Goal: Task Accomplishment & Management: Manage account settings

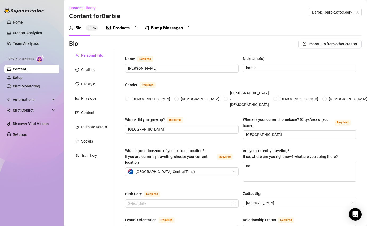
radio input "true"
type input "[DATE]"
click at [26, 71] on link "Content" at bounding box center [20, 69] width 14 height 4
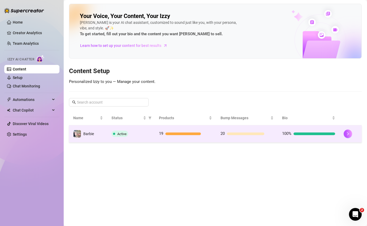
click at [156, 137] on td "19" at bounding box center [186, 134] width 62 height 17
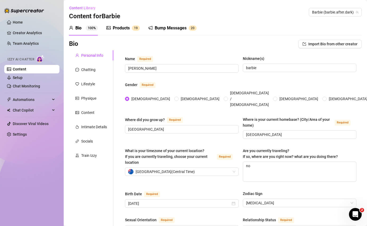
click at [122, 29] on div "Products" at bounding box center [121, 28] width 17 height 6
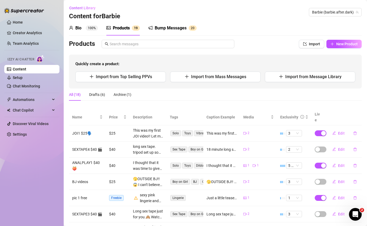
scroll to position [19, 0]
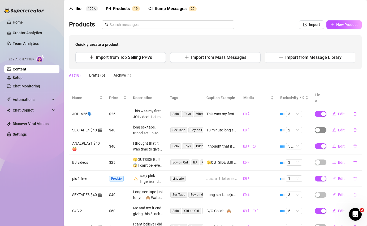
click at [320, 128] on div "button" at bounding box center [317, 130] width 5 height 5
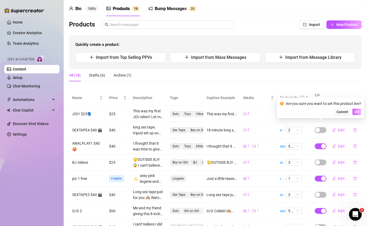
click at [357, 112] on span "OK" at bounding box center [356, 112] width 5 height 4
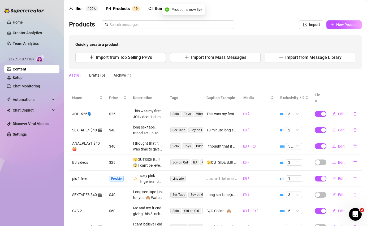
click at [340, 128] on span "Edit" at bounding box center [341, 130] width 7 height 4
type textarea "18 minute long sex tape!!! 😱 Sneak peak into our sex life. We quickly set up th…"
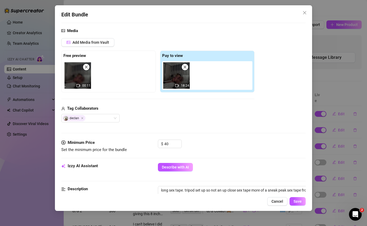
scroll to position [53, 0]
click at [172, 146] on input "40" at bounding box center [172, 144] width 17 height 8
type input "4"
type input "5"
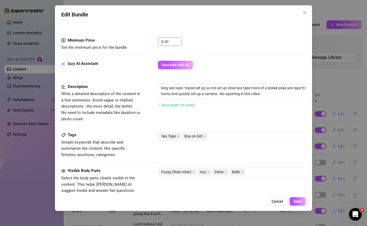
scroll to position [158, 0]
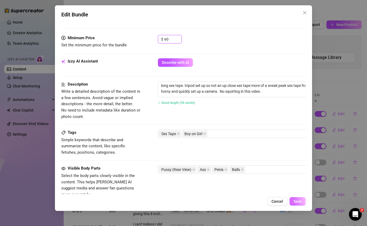
type input "60"
click at [299, 203] on span "Save" at bounding box center [298, 202] width 8 height 4
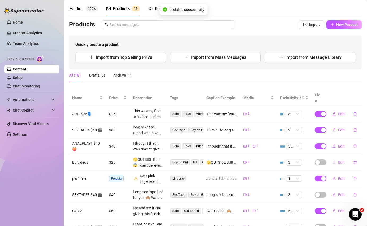
click at [344, 161] on span "Edit" at bounding box center [341, 163] width 7 height 4
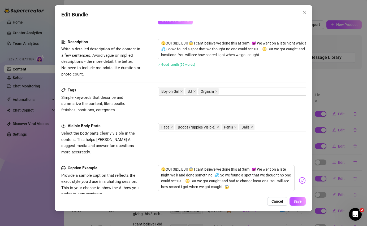
scroll to position [200, 0]
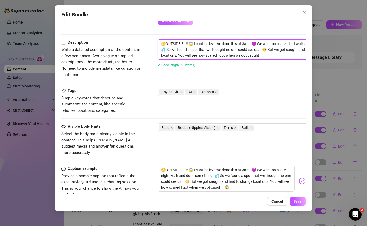
drag, startPoint x: 265, startPoint y: 56, endPoint x: 134, endPoint y: 26, distance: 133.7
click at [134, 26] on form "Account Barbie (@barbie.after.dark) Name Name is for your internal organization…" at bounding box center [183, 51] width 244 height 446
type textarea "O"
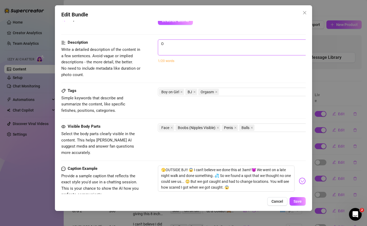
type textarea "Ou"
type textarea "Out"
type textarea "Outs"
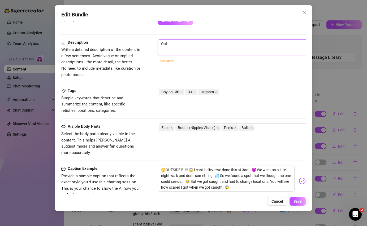
type textarea "Outs"
type textarea "Outsi"
type textarea "Outsid"
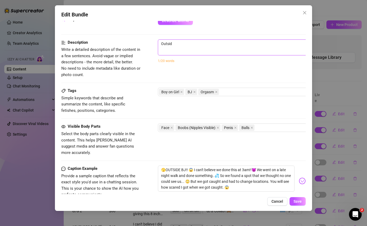
type textarea "Outside"
type textarea "Outside o"
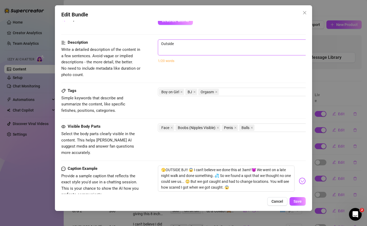
type textarea "Outside o"
type textarea "Outside on"
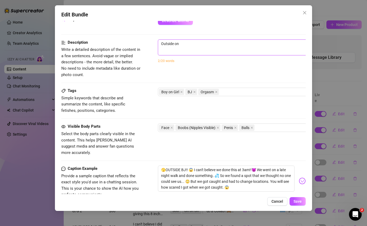
type textarea "Outside on a"
type textarea "Outside on a p"
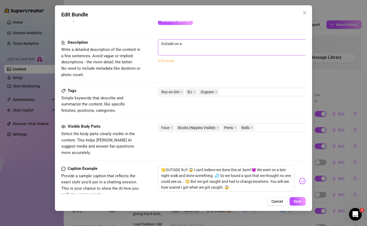
type textarea "Outside on a p"
type textarea "Outside on a pa"
type textarea "Outside on a pat"
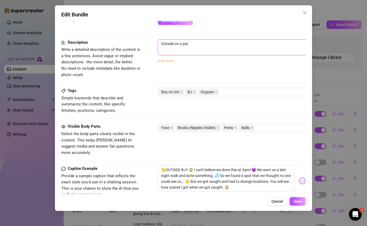
type textarea "Outside on a path"
type textarea "Outside on a path a"
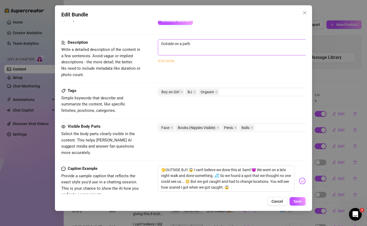
type textarea "Outside on a path a"
type textarea "Outside on a path at"
type textarea "Outside on a path atv"
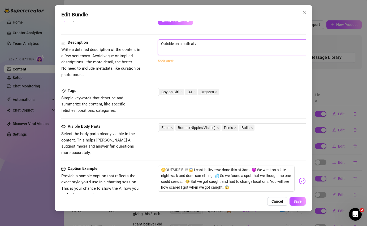
type textarea "Outside on a path atv n"
type textarea "Outside on a path atv ni"
type textarea "Outside on a path atv nig"
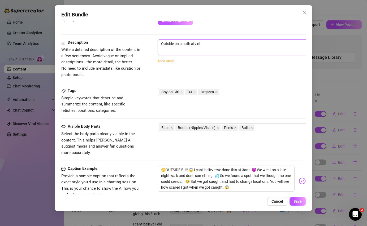
type textarea "Outside on a path atv nig"
type textarea "Outside on a path atv nigh"
type textarea "Outside on a path atv night"
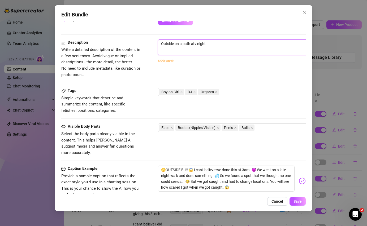
type textarea "Outside on a path atv night"
type textarea "Outside on a path atv nigh"
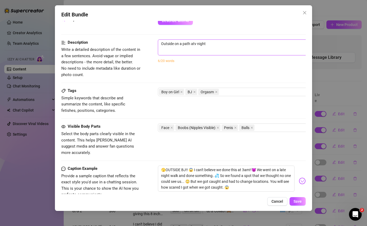
type textarea "Outside on a path atv nigh"
type textarea "Outside on a path atv nig"
type textarea "Outside on a path atv ni"
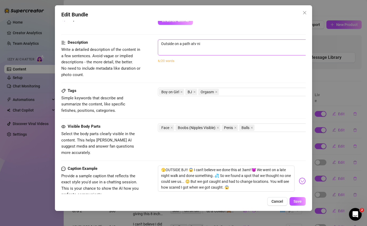
type textarea "Outside on a path atv n"
type textarea "Outside on a path atv"
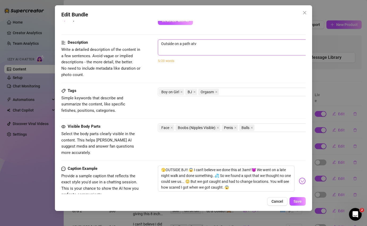
type textarea "Outside on a path atv"
type textarea "Outside on a path at"
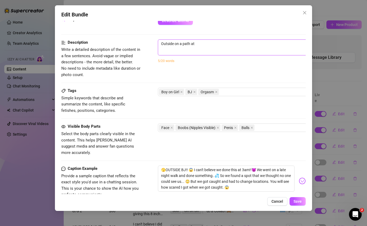
type textarea "Outside on a path at n"
type textarea "Outside on a path at ni"
type textarea "Outside on a path at [GEOGRAPHIC_DATA]"
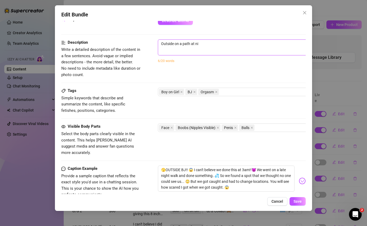
type textarea "Outside on a path at [GEOGRAPHIC_DATA]"
type textarea "Outside on a path at night"
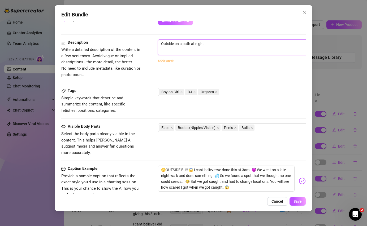
type textarea "Outside on a path at night"
type textarea "Outside on a path at night."
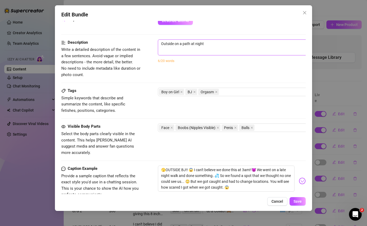
type textarea "Outside on a path at night."
type textarea "Outside on a path at night. G"
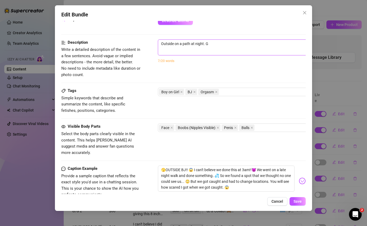
type textarea "Outside on a path at night. Go"
type textarea "Outside on a path at night. Got"
type textarea "Outside on a path at night. Got o"
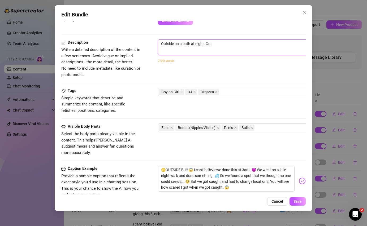
type textarea "Outside on a path at night. Got o"
type textarea "Outside on a path at night. Got on"
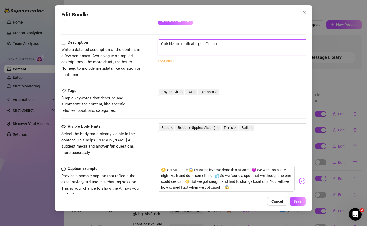
type textarea "Outside on a path at night. Got on m"
type textarea "Outside on a path at night. Got on my"
type textarea "Outside on a path at night. Got on my k"
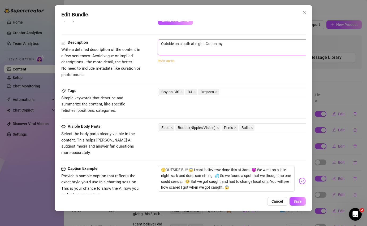
type textarea "Outside on a path at night. Got on my k"
type textarea "Outside on a path at night. Got on my kn"
type textarea "Outside on a path at night. Got on my knr"
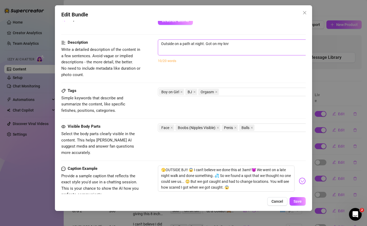
type textarea "Outside on a path at night. Got on my kn"
type textarea "Outside on a path at night. Got on my kne"
type textarea "Outside on a path at night. Got on my knee"
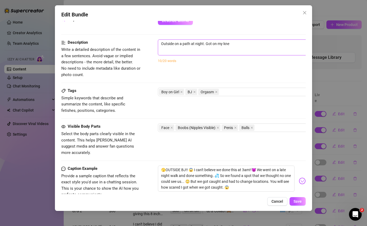
type textarea "Outside on a path at night. Got on my knee"
type textarea "Outside on a path at night. Got on my knees"
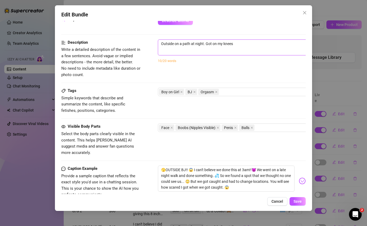
type textarea "Outside on a path at night. Got on my knees t"
type textarea "Outside on a path at night. Got on my knees to"
type textarea "Outside on a path at night. Got on my knees to s"
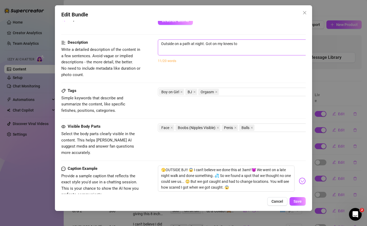
type textarea "Outside on a path at night. Got on my knees to s"
type textarea "Outside on a path at night. Got on my knees to si"
type textarea "Outside on a path at night. Got on my knees to s"
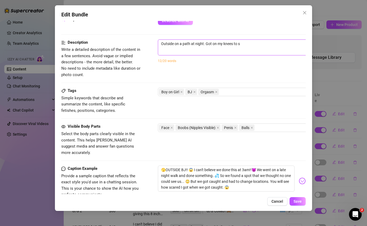
type textarea "Outside on a path at night. Got on my knees to su"
type textarea "Outside on a path at night. Got on my knees to suc"
type textarea "Outside on a path at night. Got on my knees to suck"
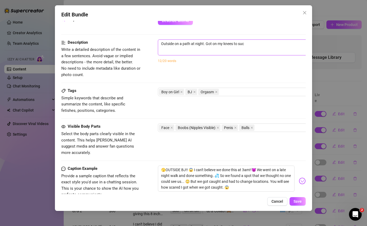
type textarea "Outside on a path at night. Got on my knees to suck"
type textarea "Outside on a path at night. Got on my knees to suck h"
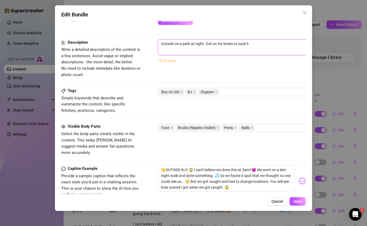
type textarea "Outside on a path at night. Got on my knees to suck hi"
type textarea "Outside on a path at night. Got on my knees to suck his"
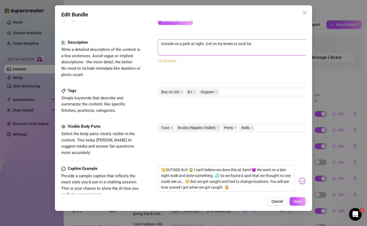
type textarea "Outside on a path at night. Got on my knees to suck his"
type textarea "Outside on a path at night. Got on my knees to suck his d"
type textarea "Outside on a path at night. Got on my knees to suck his di"
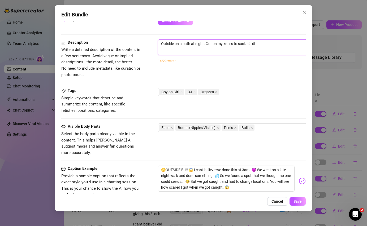
type textarea "Outside on a path at night. Got on my knees to suck his dic"
type textarea "Outside on a path at night. Got on my knees to suck his dick"
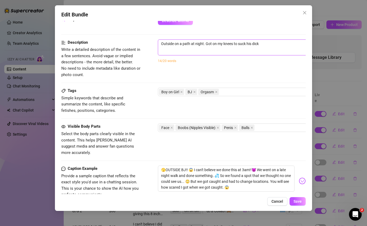
type textarea "Outside on a path at night. Got on my knees to suck his dick"
type textarea "Outside on a path at night. Got on my knees to suck his dick t"
type textarea "Outside on a path at night. Got on my knees to suck his dick th"
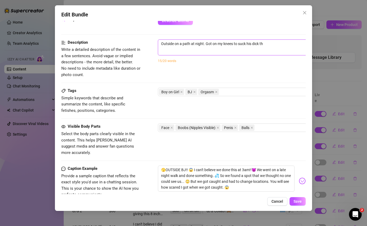
type textarea "Outside on a path at night. Got on my knees to suck his dick the"
type textarea "Outside on a path at night. Got on my knees to suck his dick then"
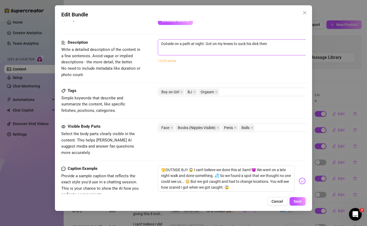
type textarea "Outside on a path at night. Got on my knees to suck his dick then"
type textarea "Outside on a path at night. Got on my knees to suck his dick then w"
type textarea "Outside on a path at night. Got on my knees to suck his dick then we"
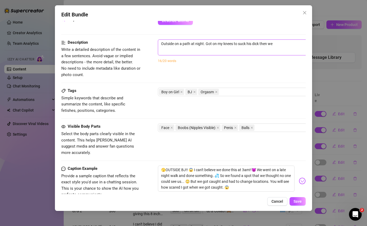
type textarea "Outside on a path at night. Got on my knees to suck his dick then we a"
type textarea "Outside on a path at night. Got on my knees to suck his dick then we al"
type textarea "Outside on a path at night. Got on my knees to suck his dick then we alm"
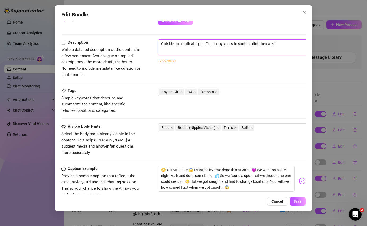
type textarea "Outside on a path at night. Got on my knees to suck his dick then we alm"
type textarea "Outside on a path at night. Got on my knees to suck his dick then we almo"
type textarea "Outside on a path at night. Got on my knees to suck his dick then we almos"
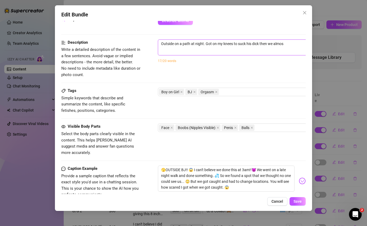
type textarea "Outside on a path at night. Got on my knees to suck his dick then we almost"
type textarea "Outside on a path at night. Got on my knees to suck his dick then we almost g"
type textarea "Outside on a path at night. Got on my knees to suck his dick then we almost go"
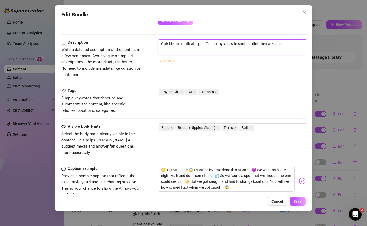
type textarea "Outside on a path at night. Got on my knees to suck his dick then we almost go"
type textarea "Outside on a path at night. Got on my knees to suck his dick then we almost got"
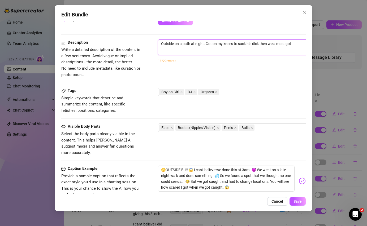
type textarea "Outside on a path at night. Got on my knees to suck his dick then we almost got…"
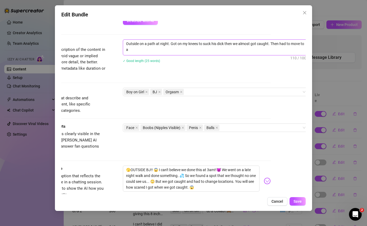
scroll to position [0, 0]
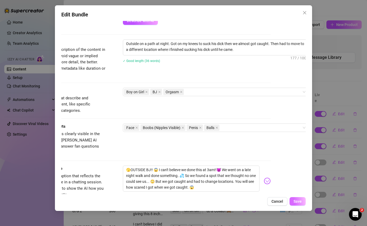
click at [301, 201] on span "Save" at bounding box center [298, 202] width 8 height 4
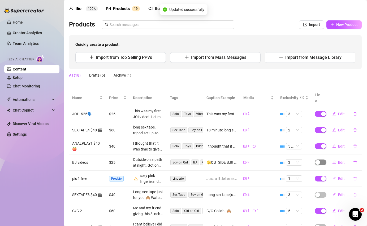
click at [317, 160] on div "button" at bounding box center [317, 162] width 5 height 5
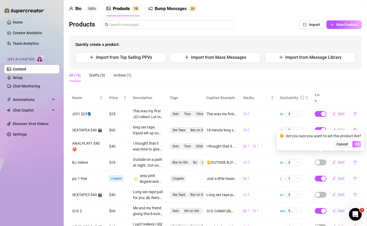
click at [359, 146] on span "OK" at bounding box center [356, 144] width 5 height 4
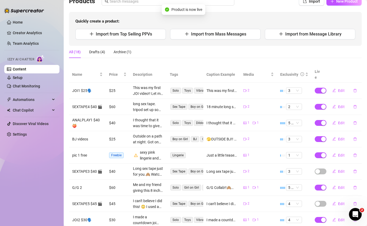
scroll to position [47, 0]
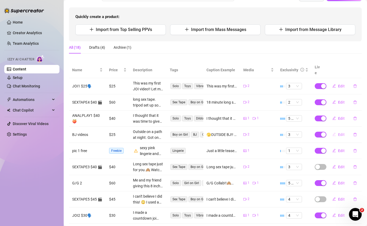
click at [340, 133] on span "Edit" at bounding box center [341, 135] width 7 height 4
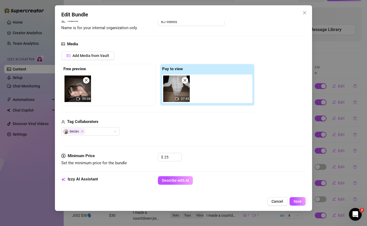
scroll to position [40, 0]
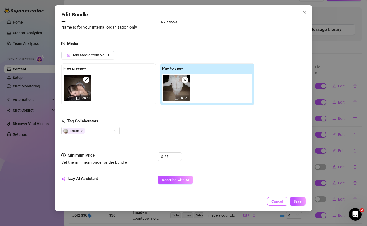
click at [276, 202] on span "Cancel" at bounding box center [278, 202] width 12 height 4
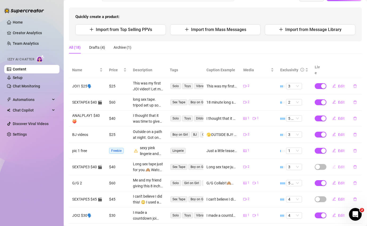
click at [341, 165] on span "Edit" at bounding box center [341, 167] width 7 height 4
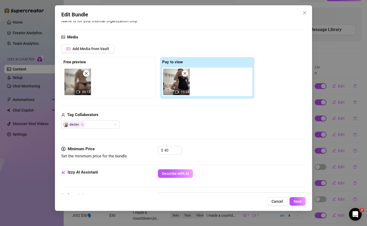
scroll to position [46, 0]
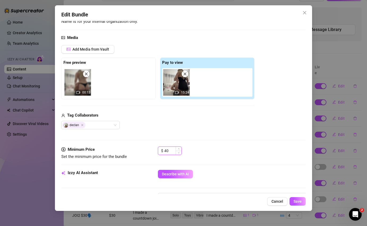
click at [175, 152] on input "40" at bounding box center [172, 151] width 17 height 8
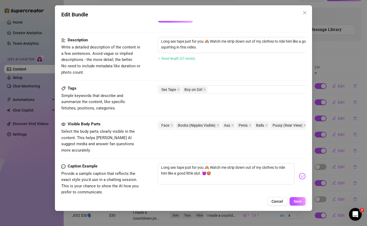
scroll to position [202, 0]
drag, startPoint x: 200, startPoint y: 46, endPoint x: 112, endPoint y: 28, distance: 89.3
click at [112, 28] on form "Account Barbie (@barbie.after.dark) Name Name is for your internal organization…" at bounding box center [183, 48] width 244 height 446
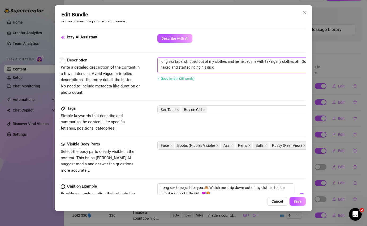
scroll to position [181, 1]
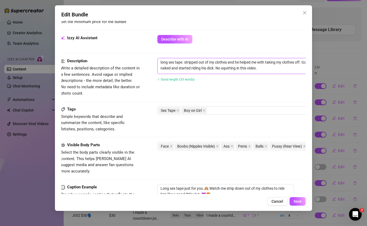
drag, startPoint x: 264, startPoint y: 68, endPoint x: 215, endPoint y: 68, distance: 48.6
click at [215, 68] on textarea "long sex tape. stripped out of my clothes and he helped me with taking my cloth…" at bounding box center [250, 65] width 185 height 14
click at [300, 202] on span "Save" at bounding box center [298, 202] width 8 height 4
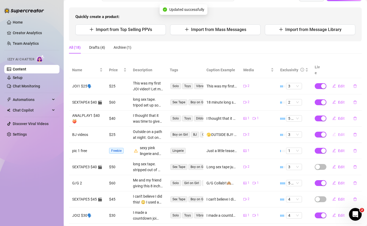
click at [340, 133] on span "Edit" at bounding box center [341, 135] width 7 height 4
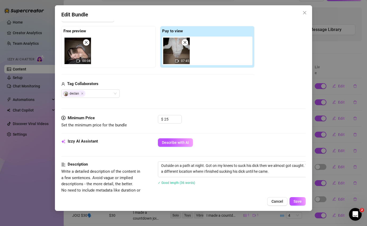
scroll to position [81, 0]
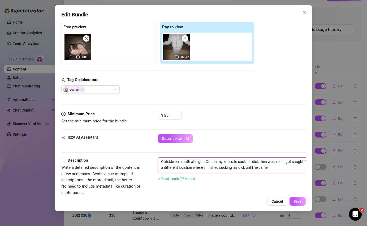
click at [272, 166] on textarea "Outside on a path at night. Got on my knees to suck his dick then we almost got…" at bounding box center [250, 165] width 185 height 14
paste textarea "No squirting in this video."
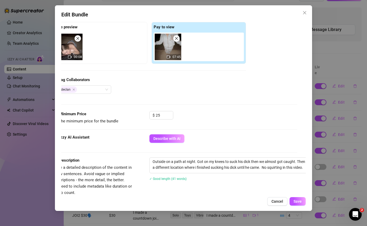
click at [301, 197] on div "Edit Bundle Account Barbie (@barbie.after.dark) Name Name is for your internal …" at bounding box center [183, 108] width 257 height 206
click at [300, 201] on span "Save" at bounding box center [298, 202] width 8 height 4
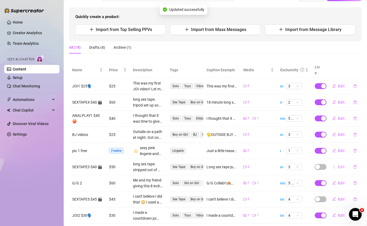
click at [339, 165] on span "Edit" at bounding box center [341, 167] width 7 height 4
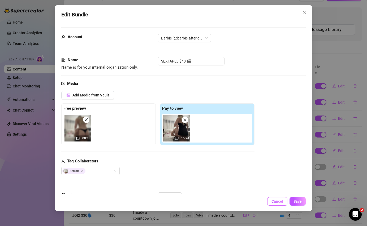
click at [278, 206] on button "Cancel" at bounding box center [277, 202] width 20 height 8
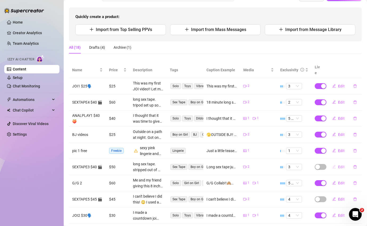
click at [343, 165] on span "Edit" at bounding box center [341, 167] width 7 height 4
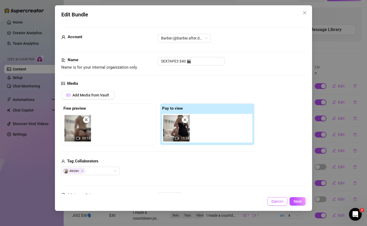
click at [282, 201] on span "Cancel" at bounding box center [278, 202] width 12 height 4
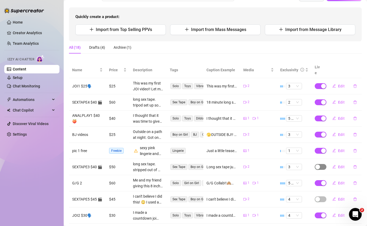
click at [319, 165] on div "button" at bounding box center [317, 167] width 5 height 5
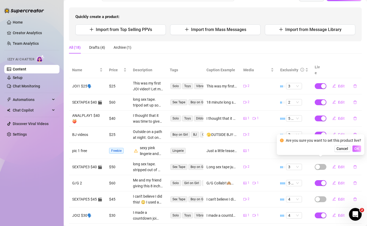
click at [358, 147] on span "OK" at bounding box center [356, 149] width 5 height 4
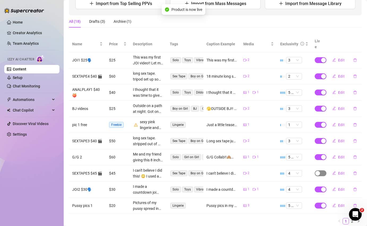
scroll to position [74, 0]
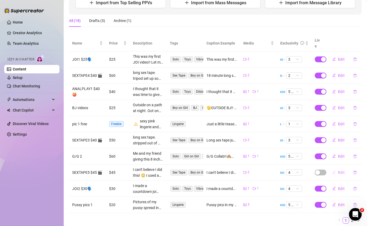
click at [340, 171] on span "Edit" at bounding box center [341, 173] width 7 height 4
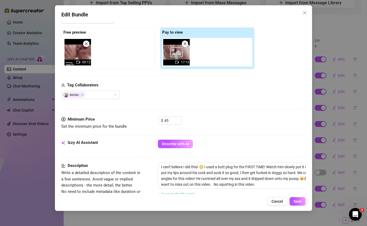
scroll to position [77, 0]
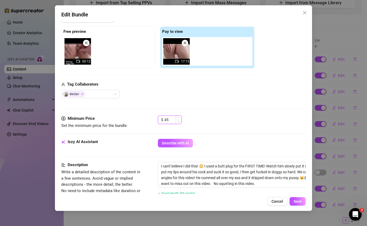
click at [173, 120] on input "45" at bounding box center [172, 120] width 17 height 8
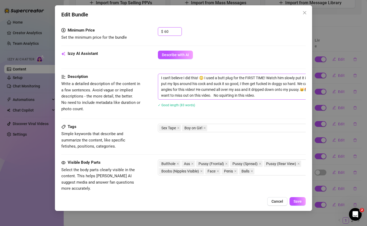
scroll to position [137, 0]
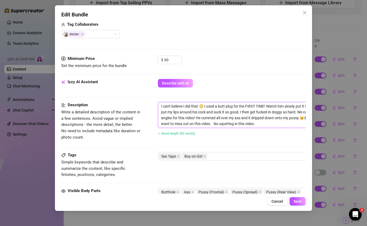
drag, startPoint x: 280, startPoint y: 126, endPoint x: 86, endPoint y: 86, distance: 197.9
click at [85, 86] on form "Account Barbie (@barbie.after.dark) Name Name is for your internal organization…" at bounding box center [183, 116] width 244 height 452
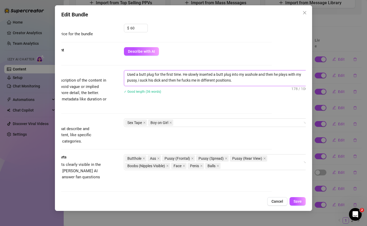
scroll to position [169, 34]
paste textarea "No squirting in this video."
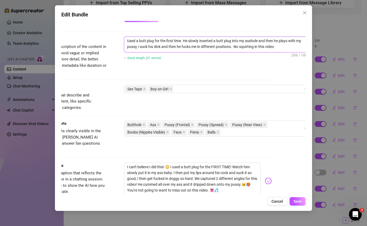
scroll to position [0, 34]
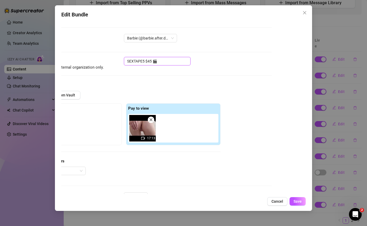
drag, startPoint x: 168, startPoint y: 62, endPoint x: 146, endPoint y: 62, distance: 22.0
click at [146, 62] on input "SEXTAPE5 $45 🎬" at bounding box center [157, 61] width 67 height 8
click at [300, 201] on span "Save" at bounding box center [298, 202] width 8 height 4
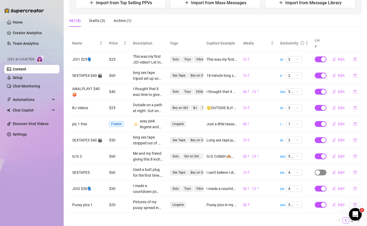
click at [318, 170] on div "button" at bounding box center [317, 172] width 5 height 5
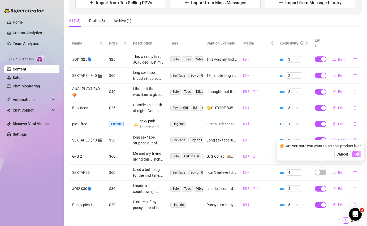
click at [355, 154] on span "OK" at bounding box center [356, 154] width 5 height 4
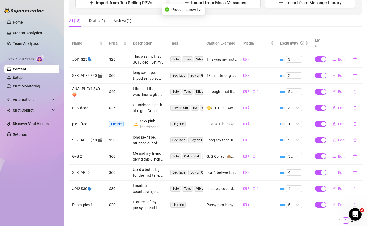
click at [342, 203] on span "Edit" at bounding box center [341, 205] width 7 height 4
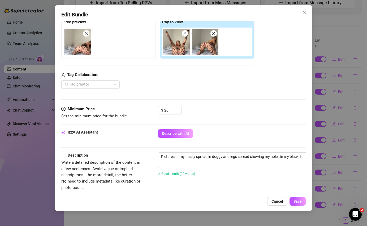
scroll to position [86, 0]
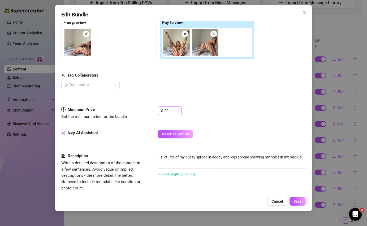
click at [170, 107] on div "$ 20" at bounding box center [170, 111] width 24 height 8
click at [295, 201] on span "Save" at bounding box center [298, 202] width 8 height 4
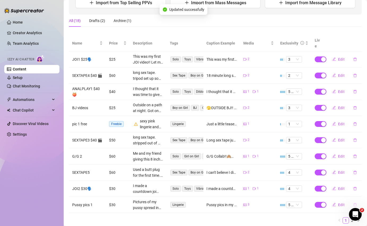
scroll to position [86, 0]
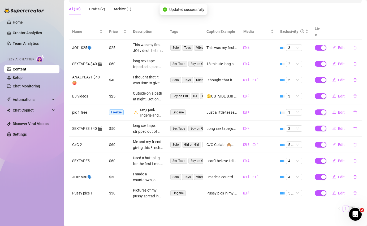
click at [353, 206] on link "2" at bounding box center [352, 209] width 6 height 6
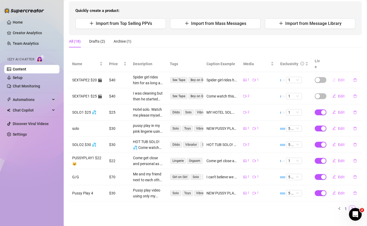
click at [340, 78] on span "Edit" at bounding box center [341, 80] width 7 height 4
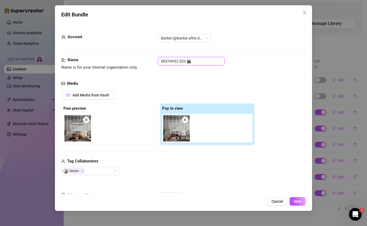
click at [199, 62] on input "SEXTAPE2 $20 🎬" at bounding box center [191, 61] width 67 height 8
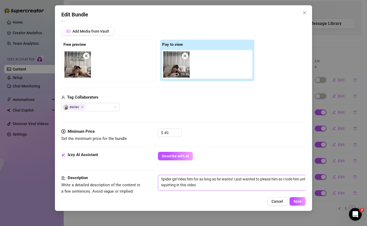
scroll to position [42, 0]
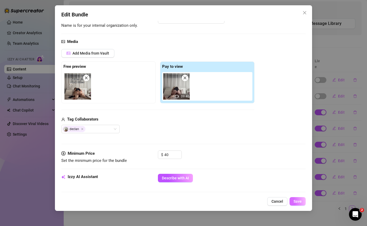
click at [298, 203] on span "Save" at bounding box center [298, 202] width 8 height 4
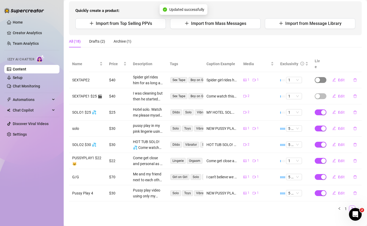
click at [321, 77] on span "button" at bounding box center [321, 80] width 12 height 6
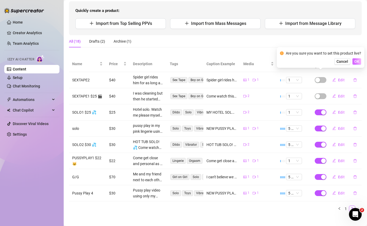
click at [358, 62] on span "OK" at bounding box center [356, 61] width 5 height 4
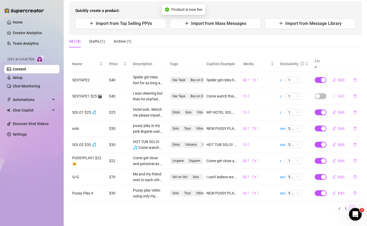
click at [340, 94] on span "Edit" at bounding box center [341, 96] width 7 height 4
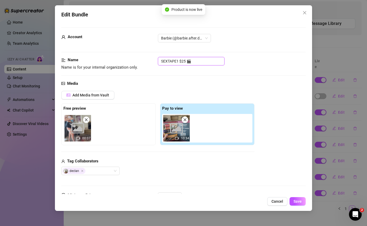
click at [199, 61] on input "SEXTAPE1 $25 🎬" at bounding box center [191, 61] width 67 height 8
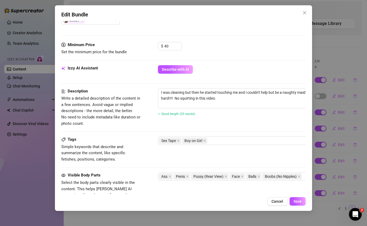
scroll to position [153, 0]
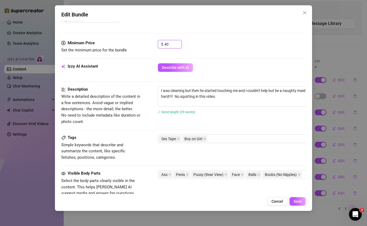
drag, startPoint x: 175, startPoint y: 47, endPoint x: 140, endPoint y: 41, distance: 35.2
click at [140, 41] on div "Minimum Price Set the minimum price for the bundle $ 40" at bounding box center [183, 47] width 244 height 14
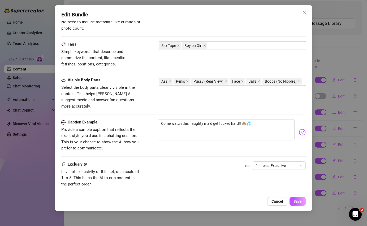
scroll to position [248, 0]
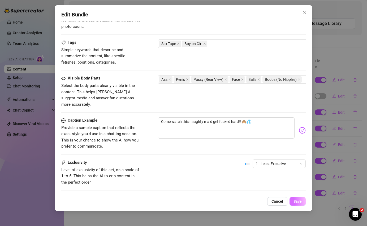
click at [298, 202] on span "Save" at bounding box center [298, 202] width 8 height 4
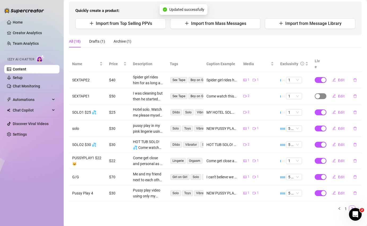
click at [318, 94] on div "button" at bounding box center [317, 96] width 5 height 5
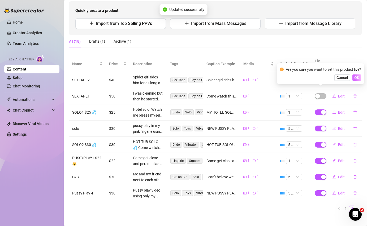
click at [357, 76] on span "OK" at bounding box center [356, 78] width 5 height 4
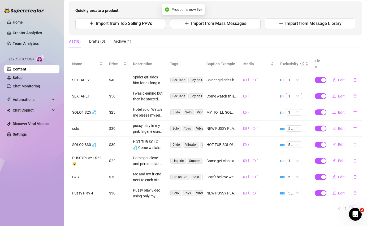
click at [297, 93] on span "1" at bounding box center [294, 96] width 12 height 6
click at [295, 135] on div "5 🔥" at bounding box center [293, 134] width 7 height 6
click at [339, 94] on span "Edit" at bounding box center [341, 96] width 7 height 4
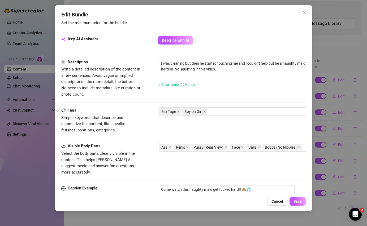
scroll to position [273, 0]
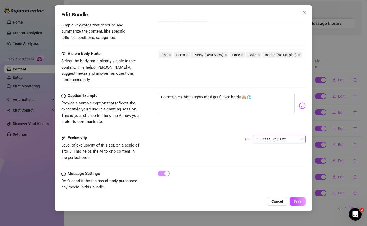
click at [287, 135] on span "1 - Least Exclusive" at bounding box center [279, 139] width 47 height 8
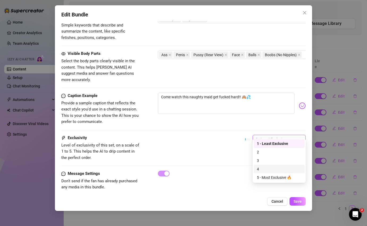
click at [262, 169] on div "4" at bounding box center [279, 169] width 45 height 6
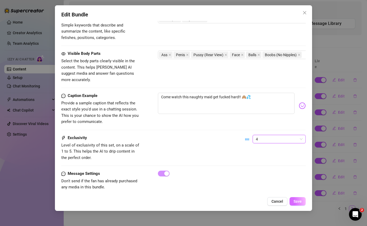
click at [298, 203] on span "Save" at bounding box center [298, 202] width 8 height 4
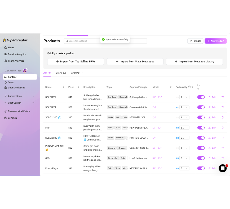
scroll to position [0, 0]
